Goal: Task Accomplishment & Management: Use online tool/utility

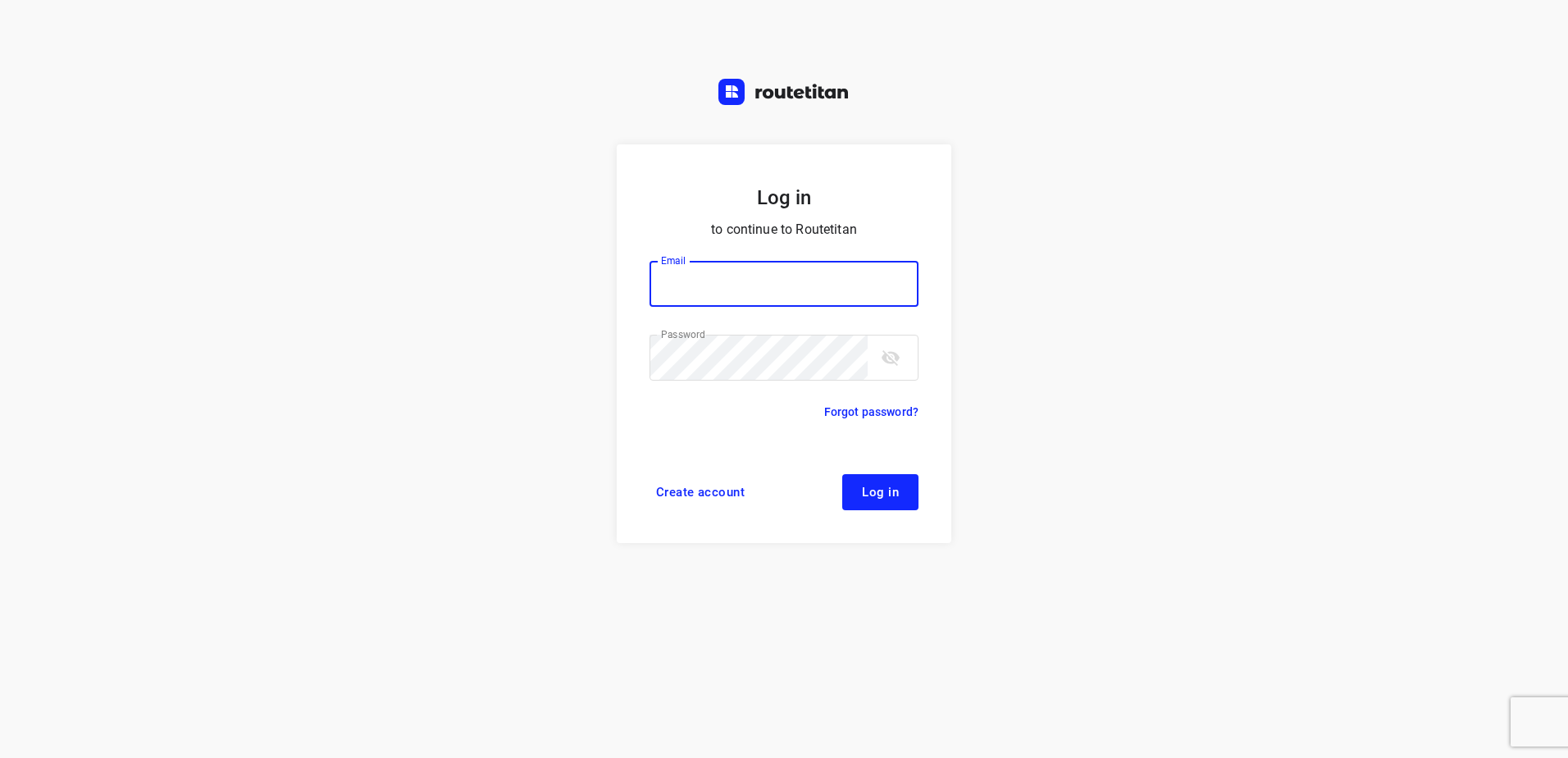
type input "[EMAIL_ADDRESS][DOMAIN_NAME]"
click at [895, 504] on button "Log in" at bounding box center [880, 493] width 76 height 36
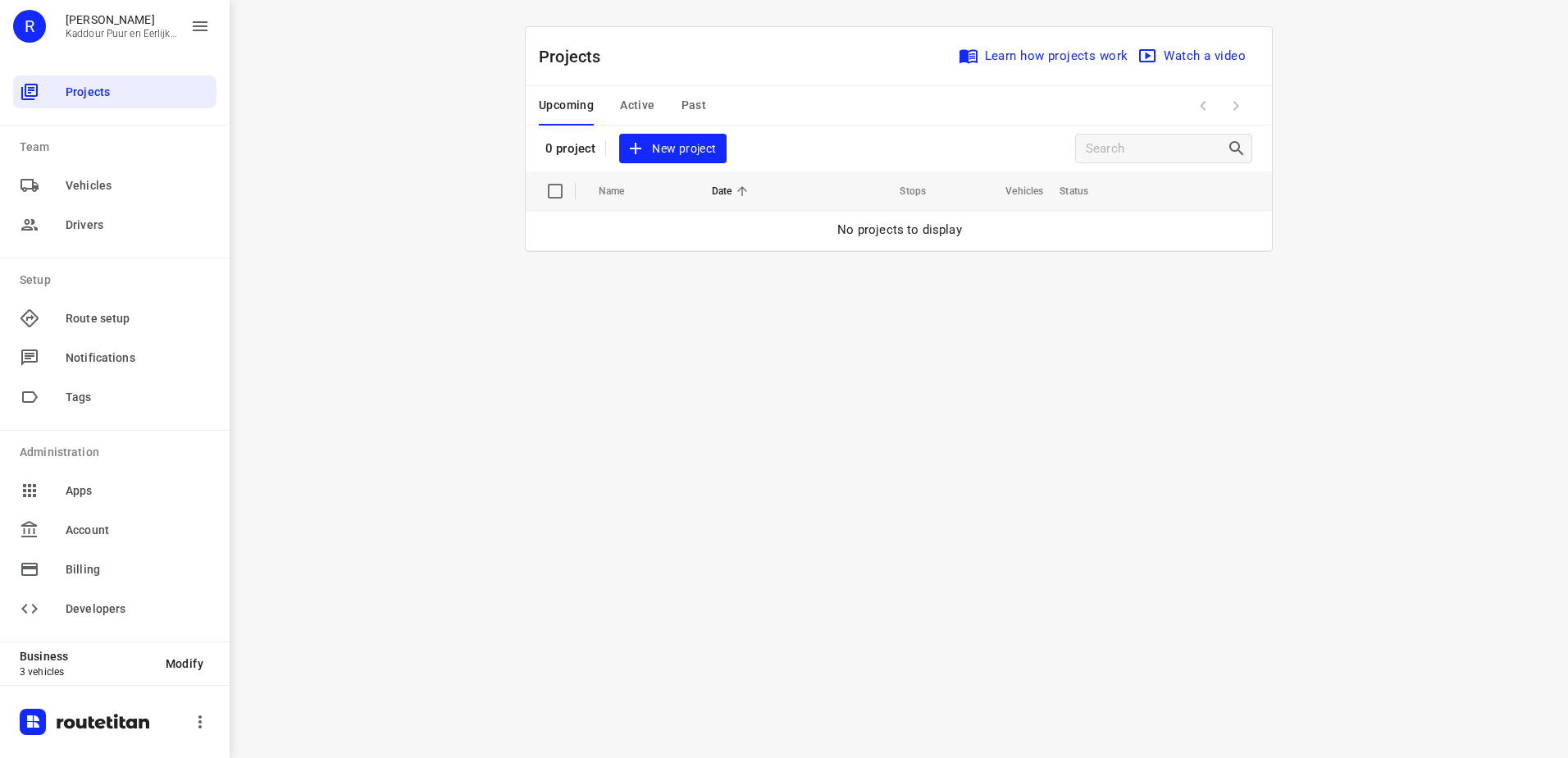
click at [634, 104] on span "Active" at bounding box center [638, 105] width 35 height 21
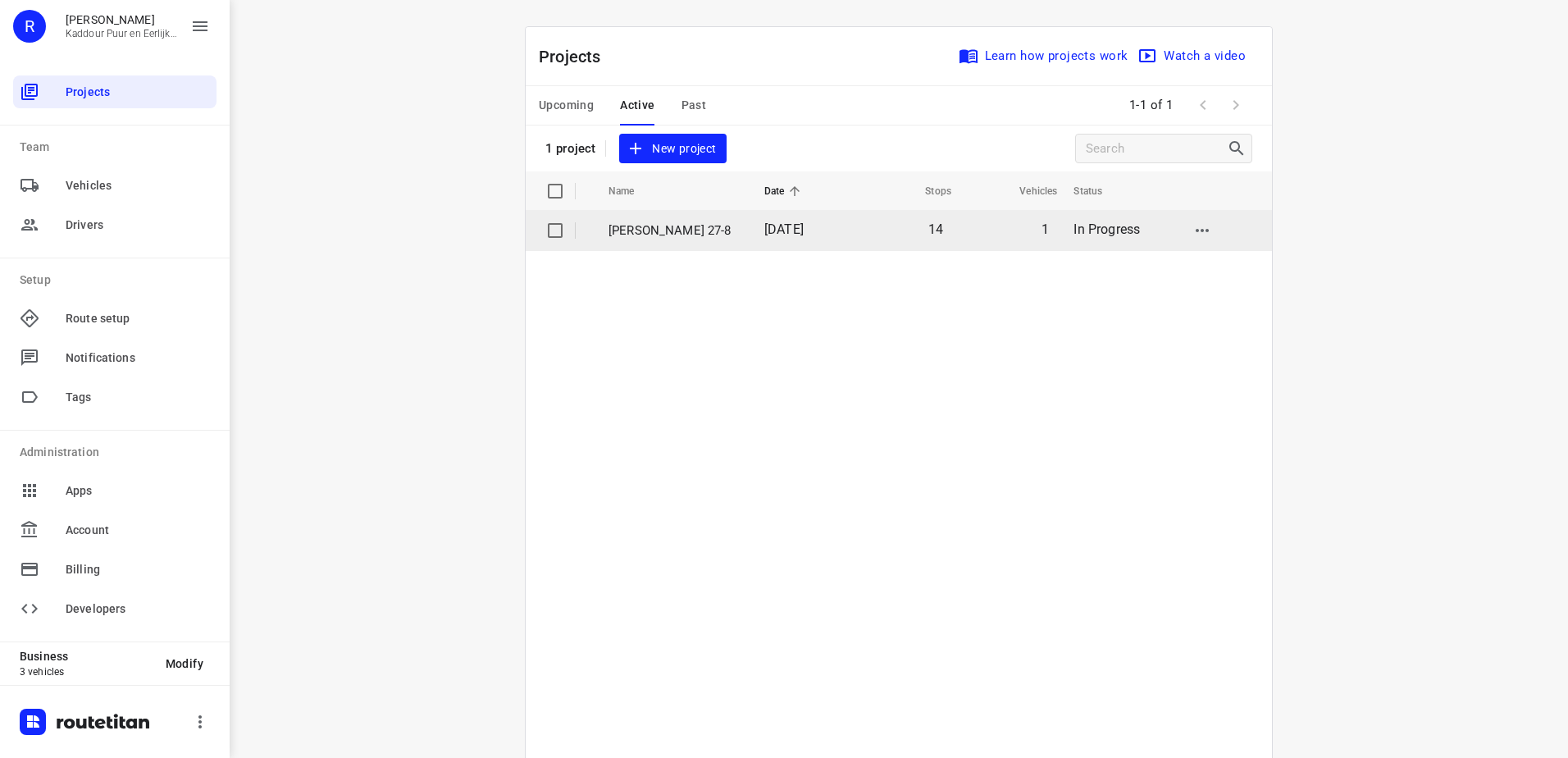
click at [680, 232] on p "Jeffrey 27-8" at bounding box center [674, 231] width 131 height 19
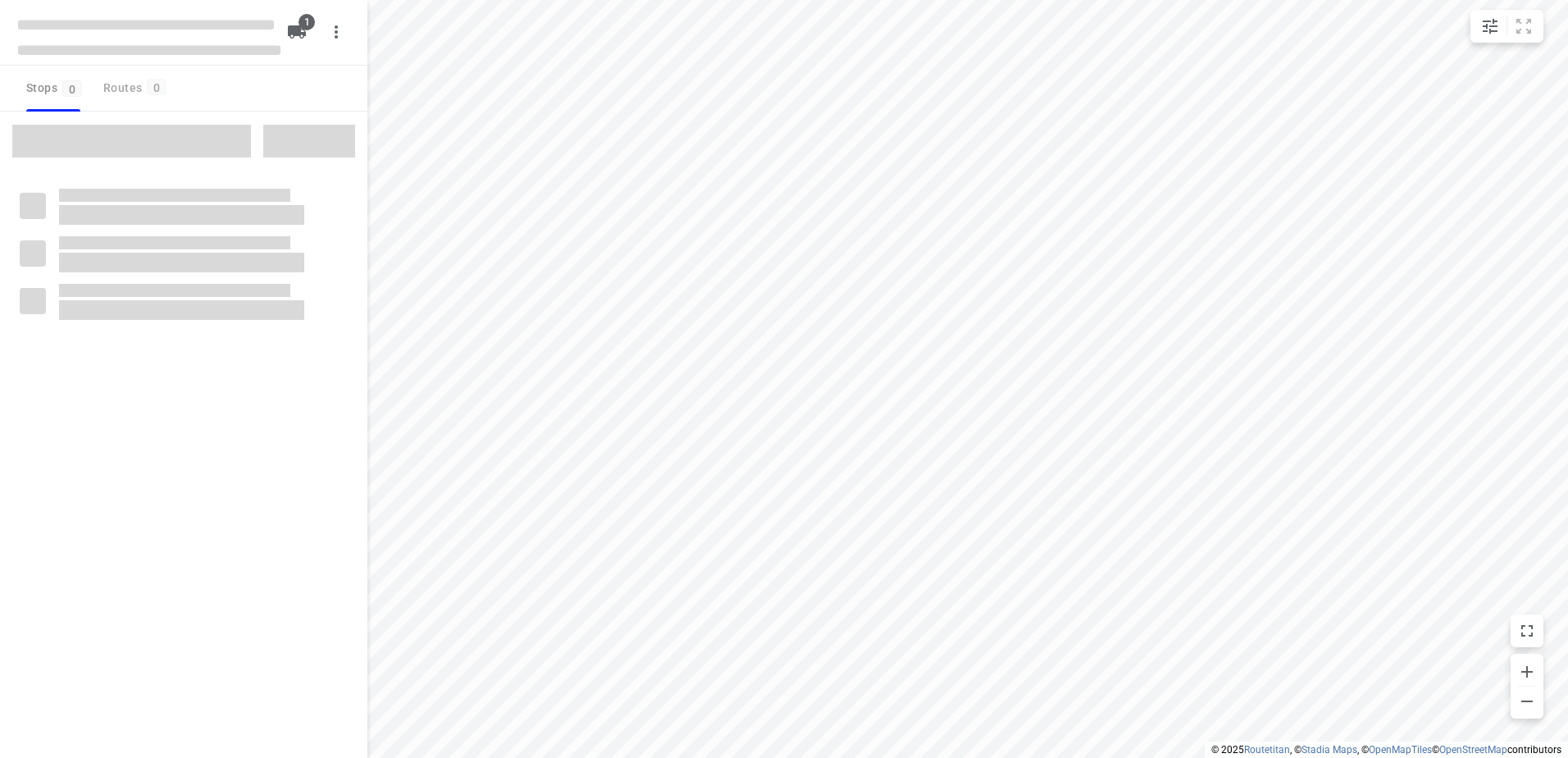
type input "distance"
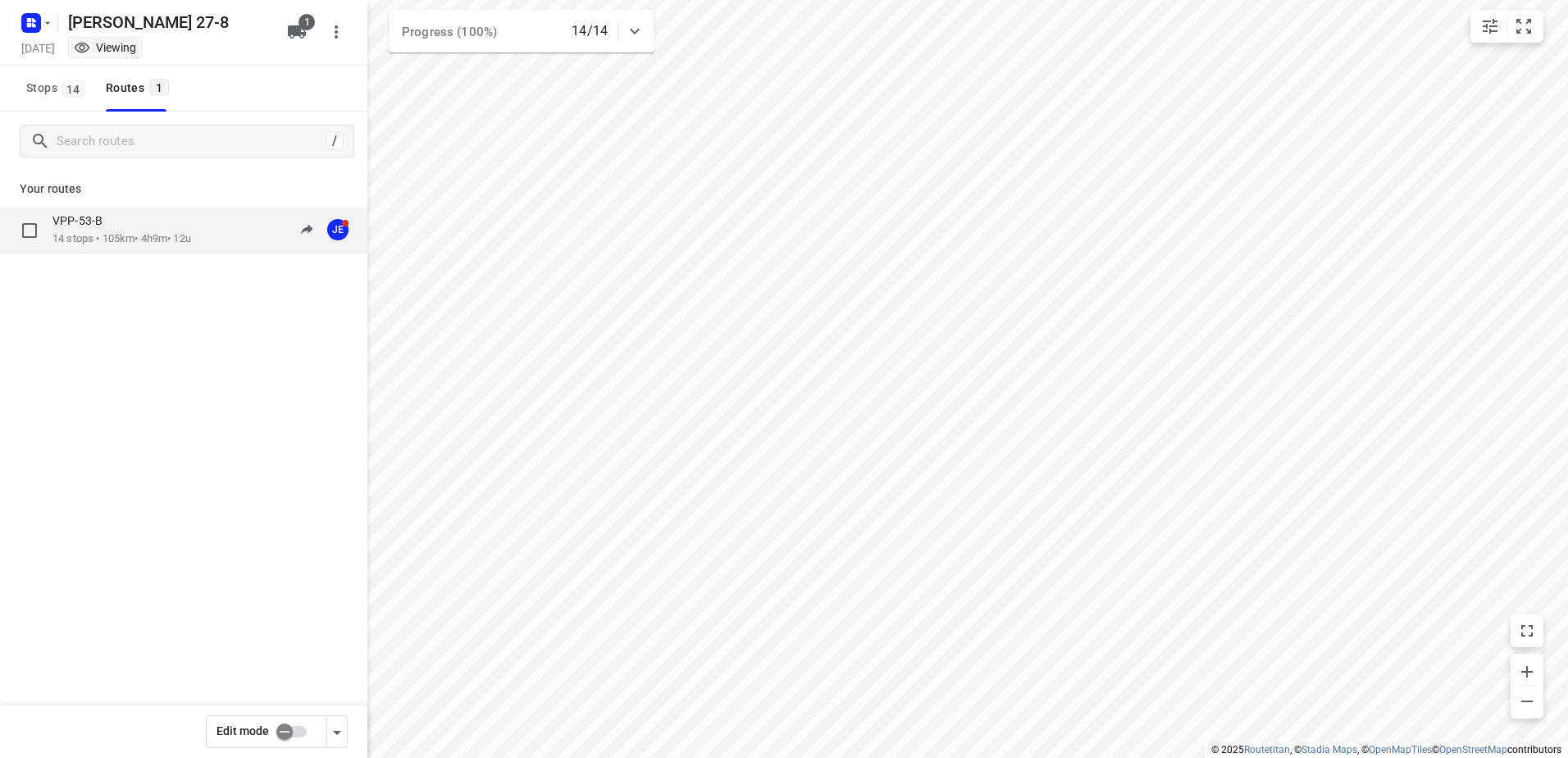
click at [98, 236] on p "14 stops • 105km • 4h9m • 12u" at bounding box center [122, 239] width 138 height 16
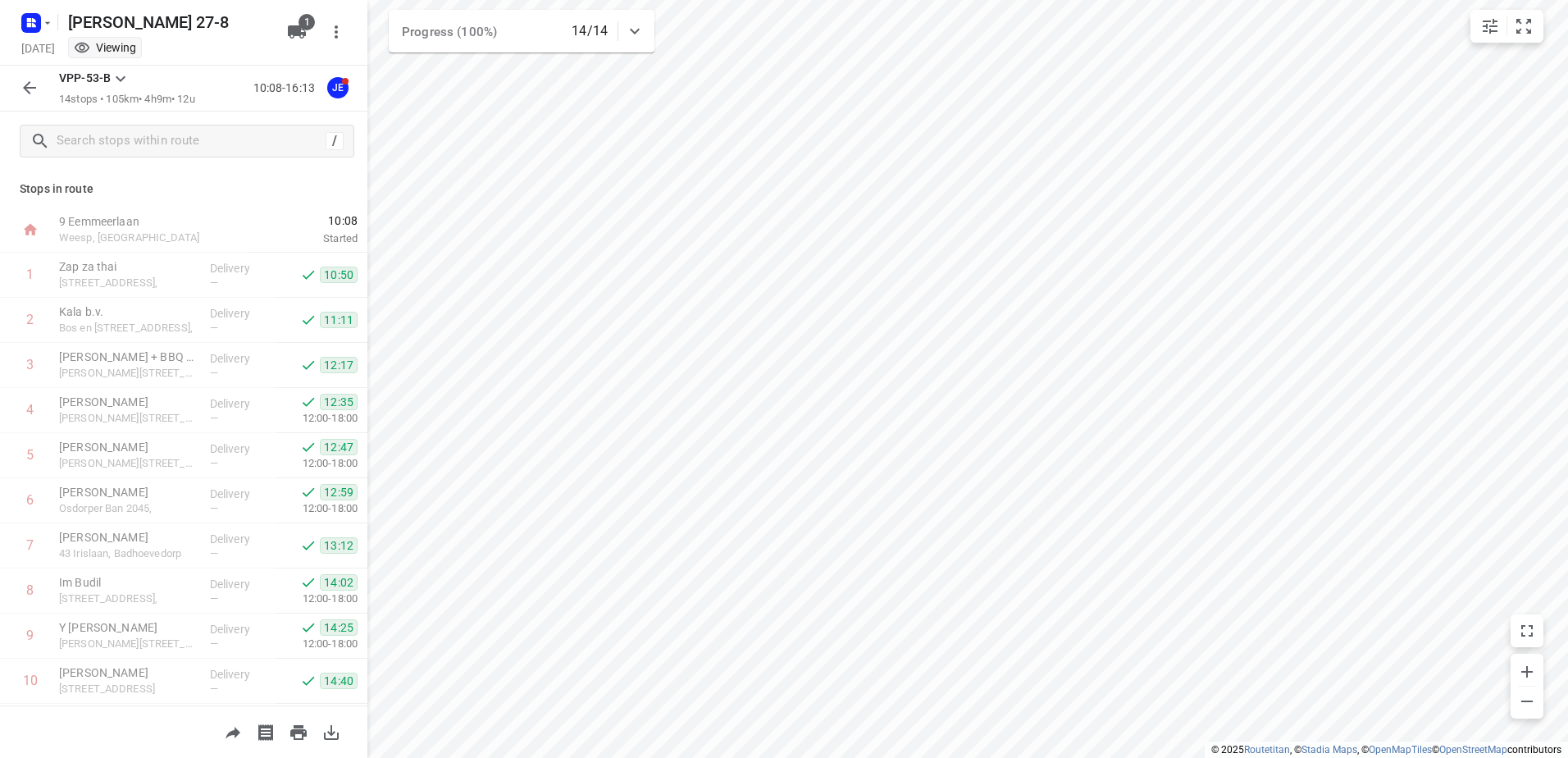
click at [26, 92] on icon "button" at bounding box center [29, 87] width 20 height 20
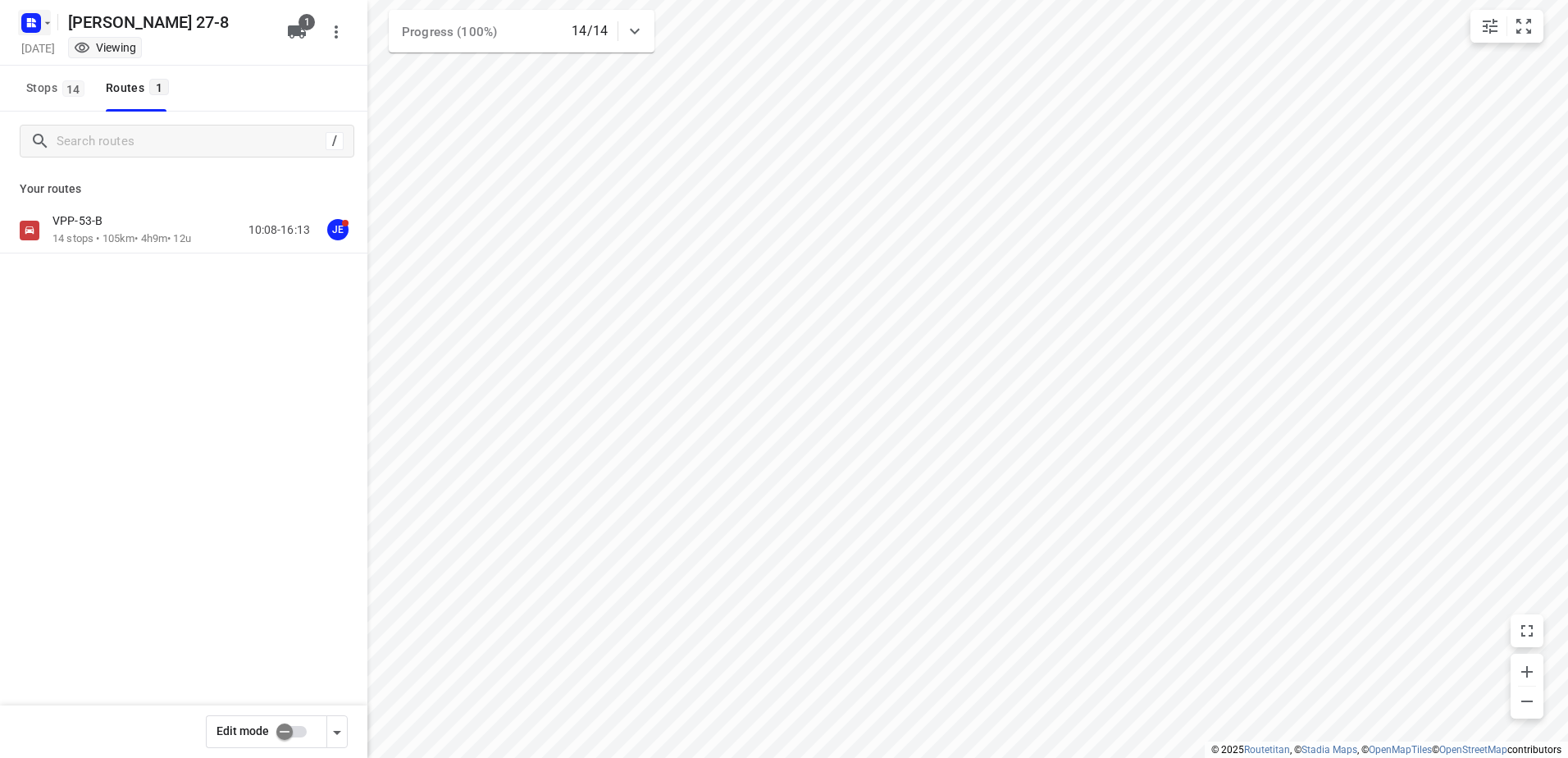
click at [29, 21] on icon "button" at bounding box center [29, 20] width 4 height 4
click at [87, 43] on div "Back to projects" at bounding box center [166, 58] width 295 height 44
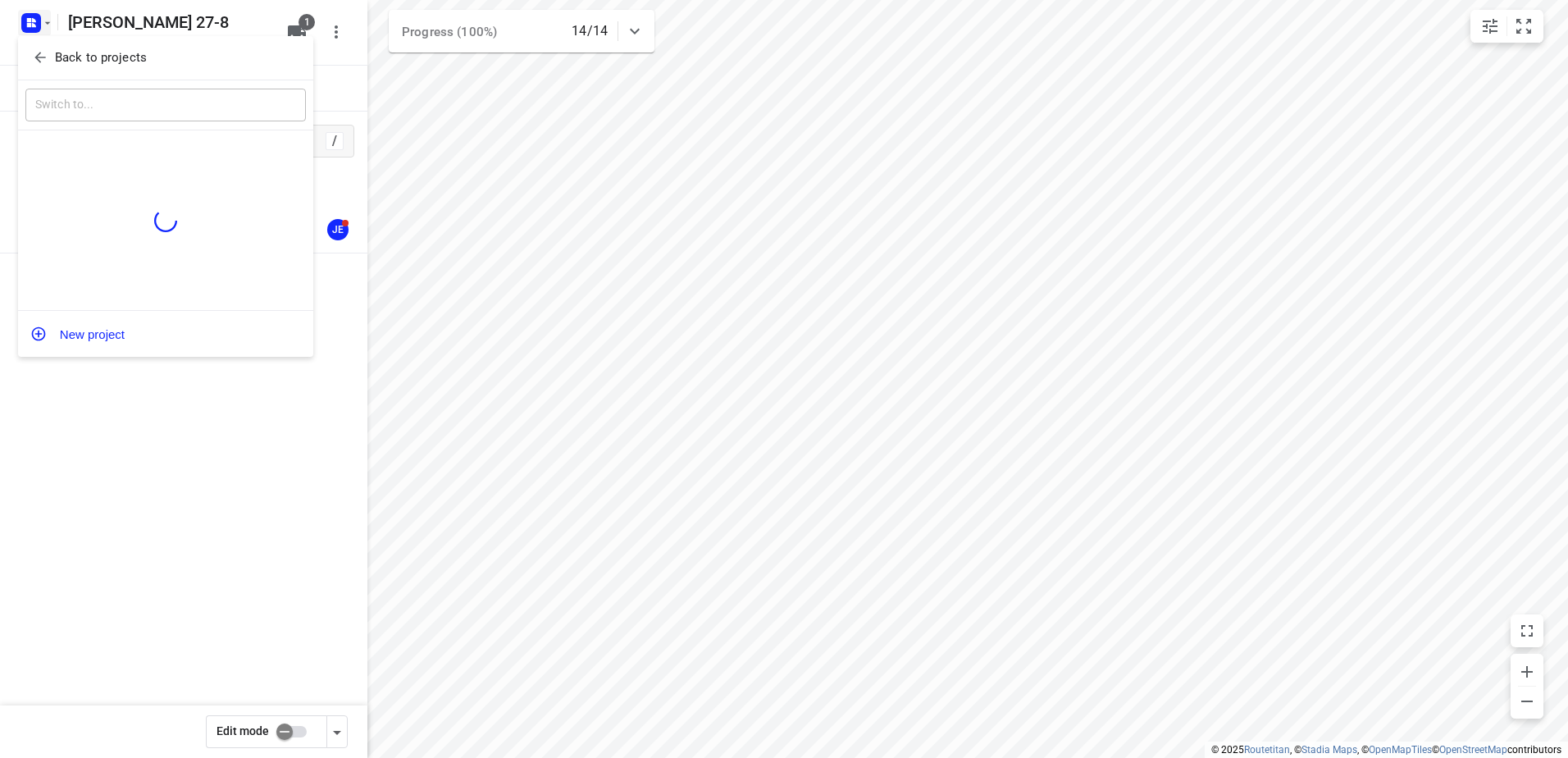
click at [90, 56] on p "Back to projects" at bounding box center [101, 58] width 92 height 19
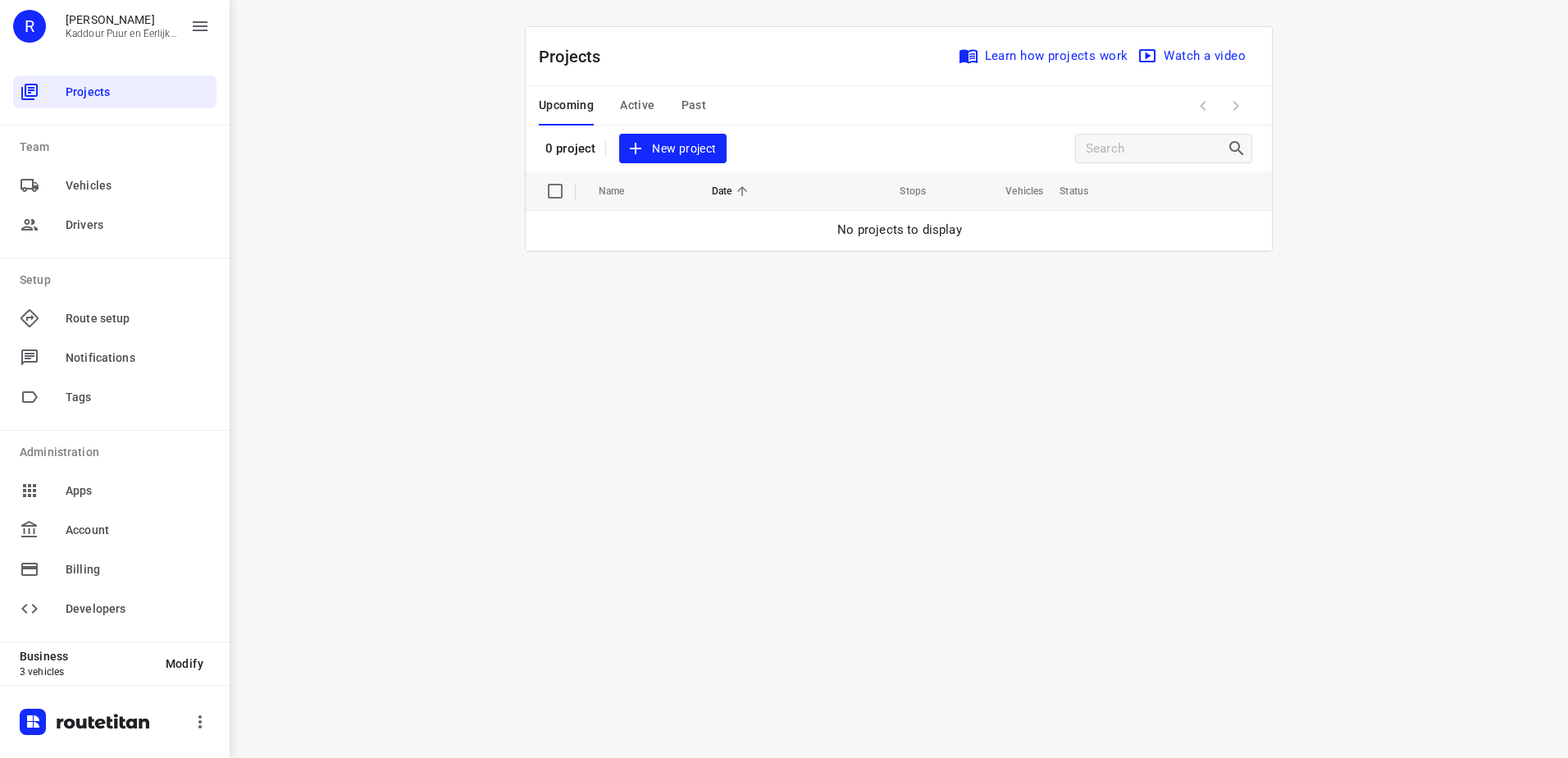
click at [644, 95] on span "Active" at bounding box center [638, 105] width 35 height 21
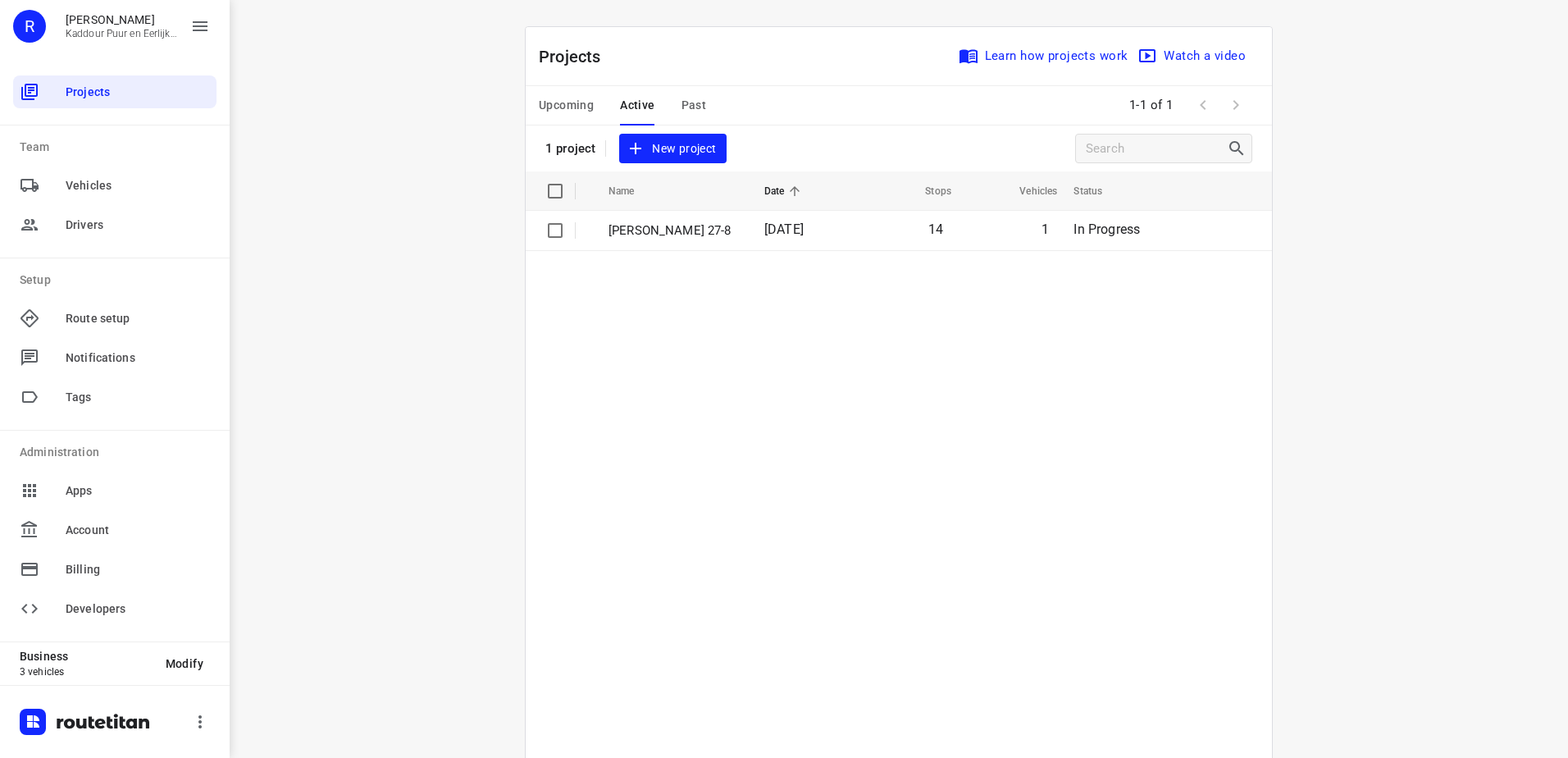
click at [712, 241] on td "Jeffrey 27-8" at bounding box center [671, 231] width 159 height 40
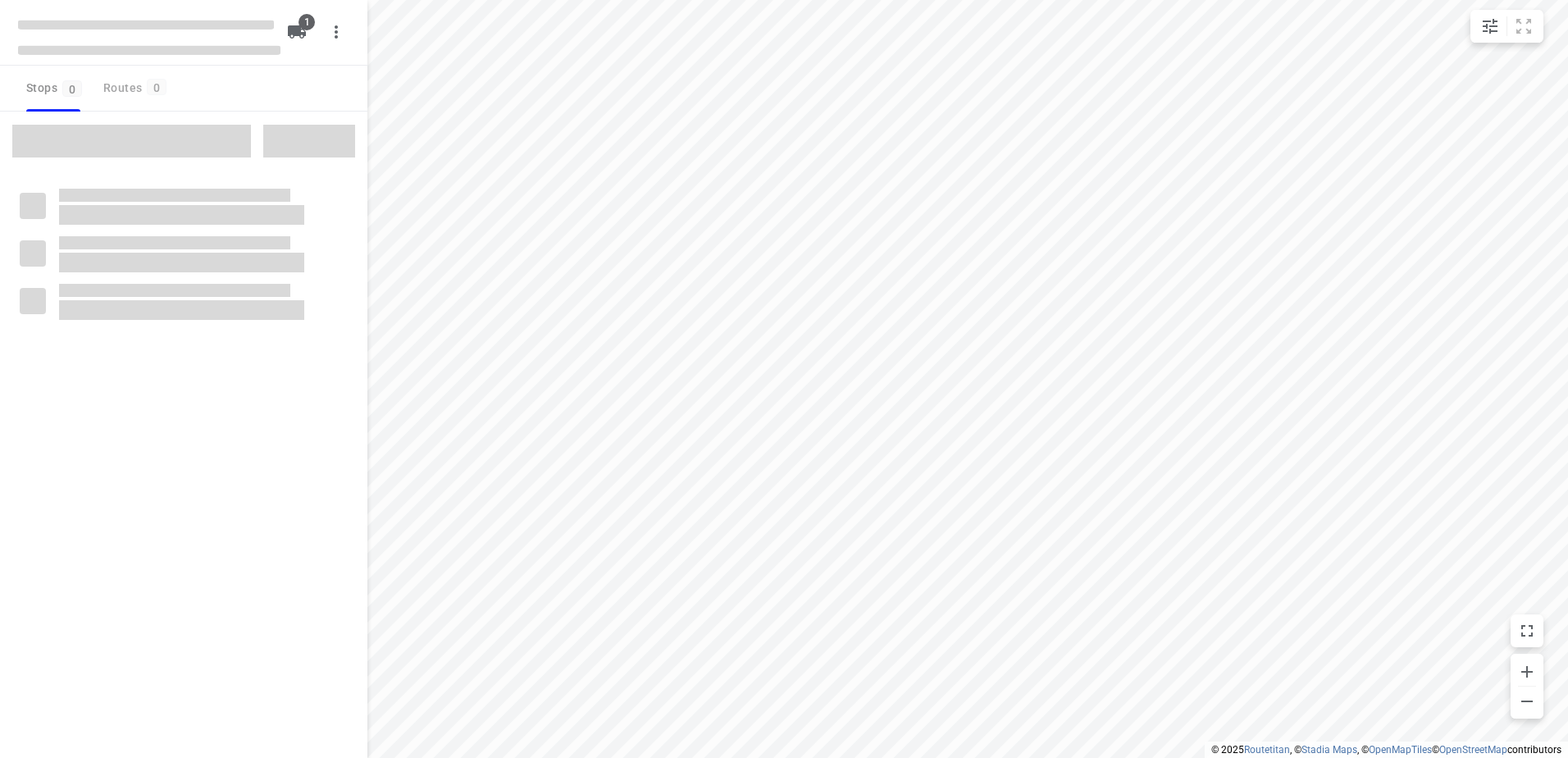
type input "distance"
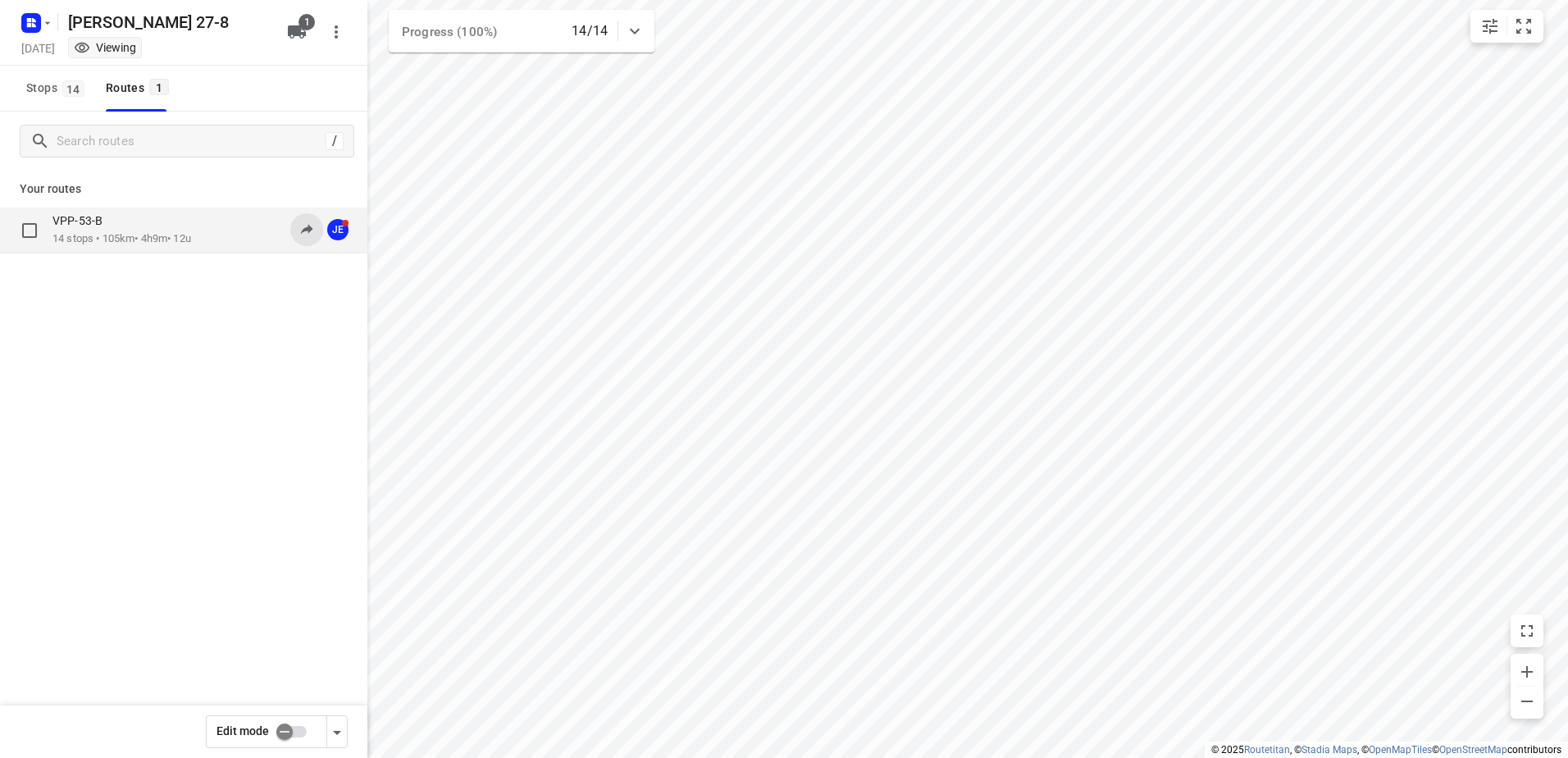
click at [299, 233] on icon at bounding box center [307, 228] width 16 height 16
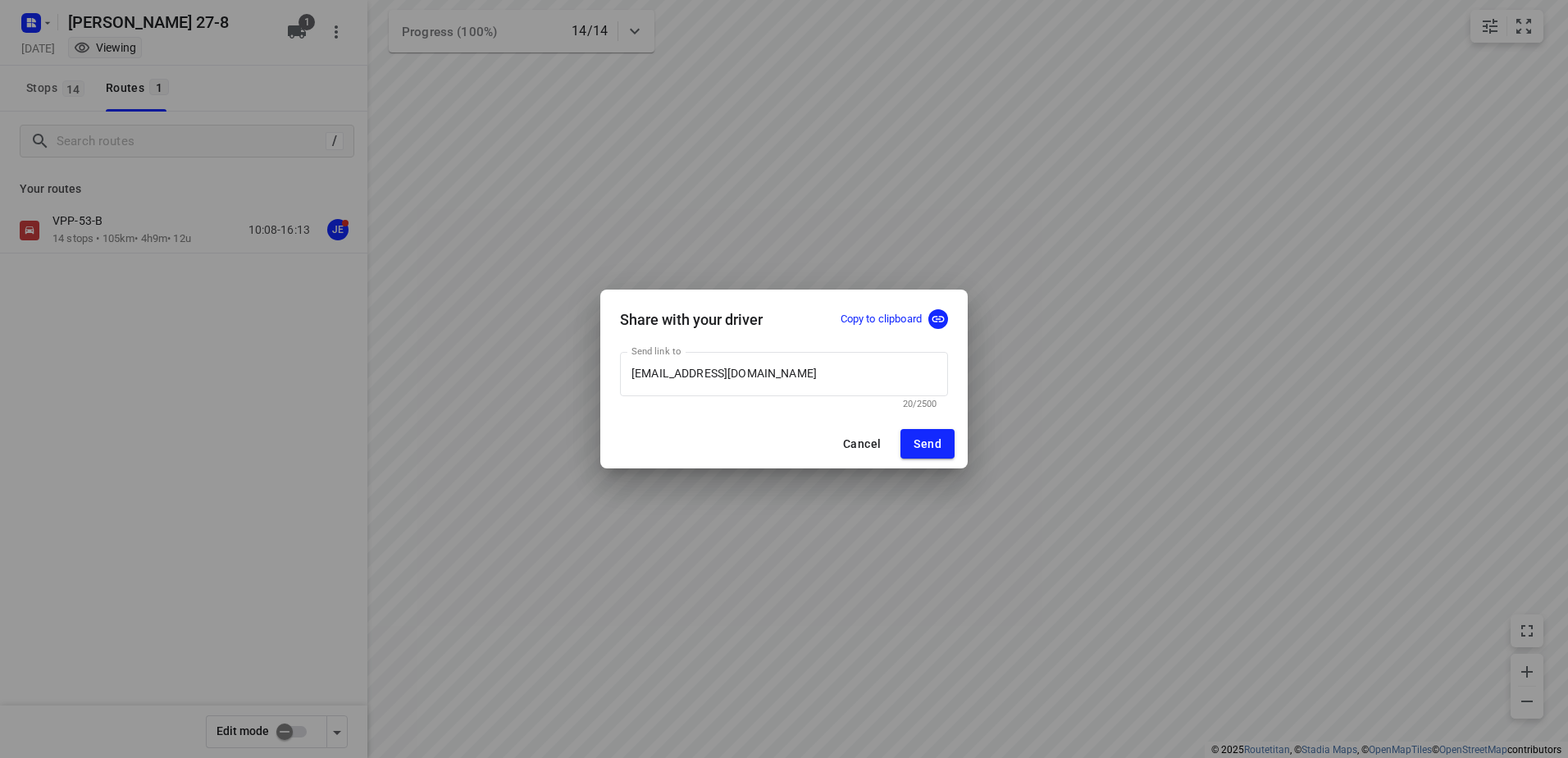
click at [905, 322] on p "Copy to clipboard" at bounding box center [881, 320] width 81 height 16
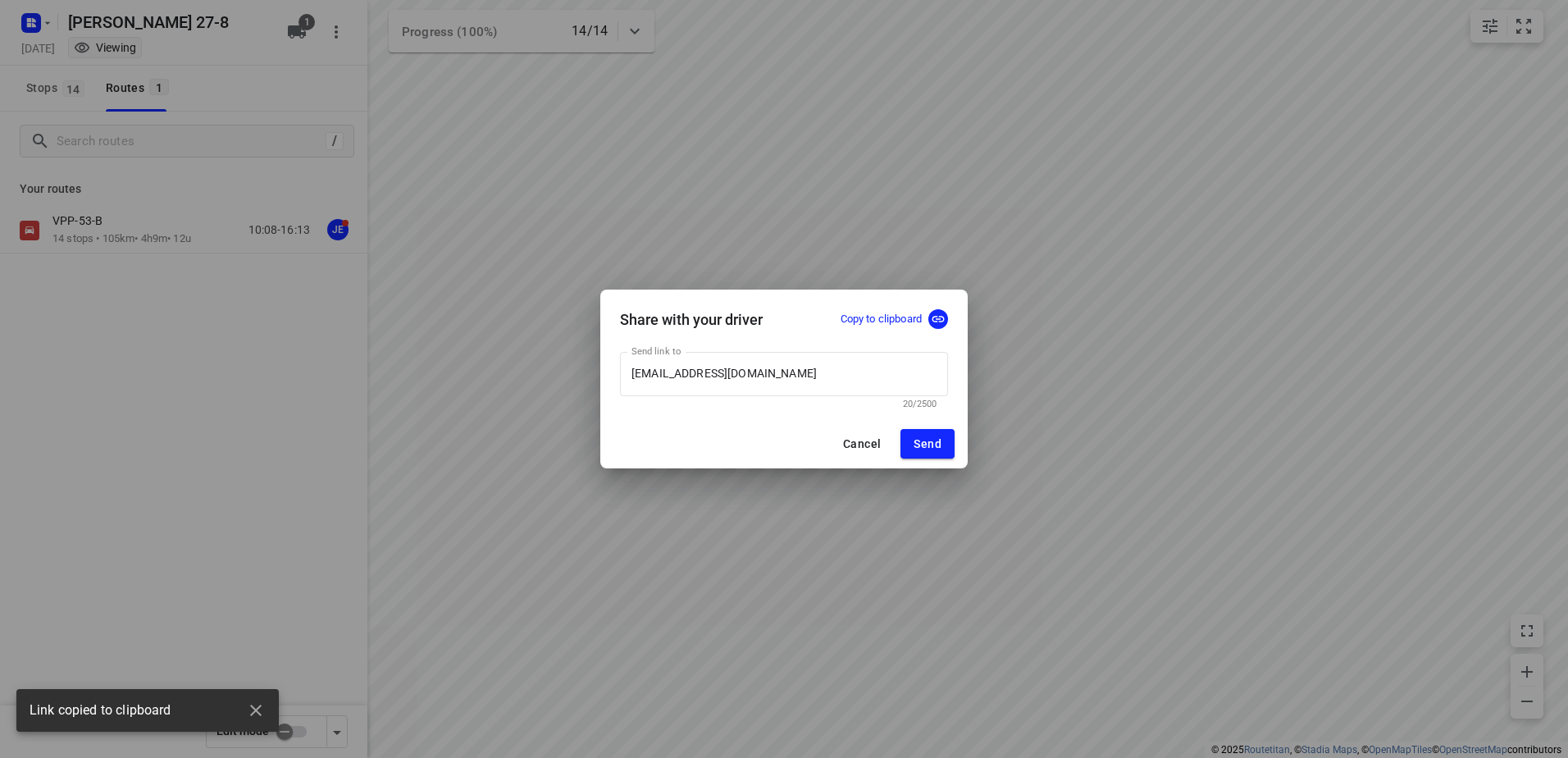
click at [850, 442] on span "Cancel" at bounding box center [862, 443] width 38 height 13
